Goal: Task Accomplishment & Management: Manage account settings

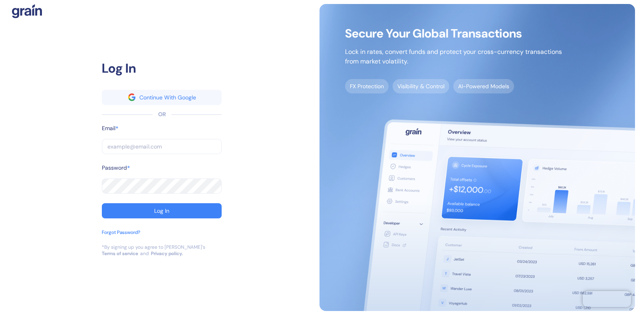
click at [129, 151] on input "text" at bounding box center [162, 146] width 120 height 15
type input "[EMAIL_ADDRESS][DOMAIN_NAME]"
